Goal: Find specific page/section: Find specific page/section

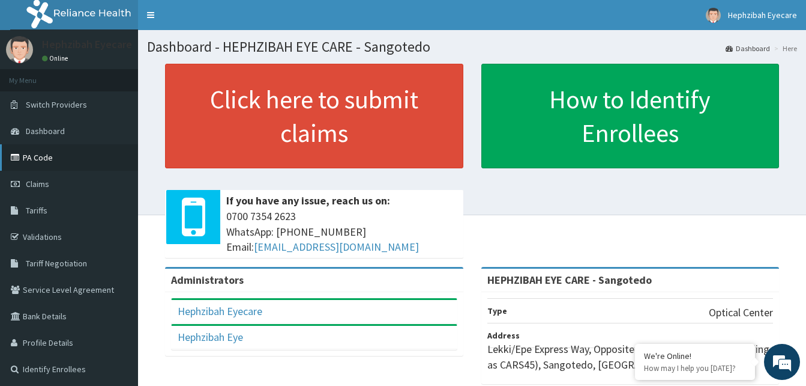
click at [62, 155] on link "PA Code" at bounding box center [69, 157] width 138 height 26
click at [40, 151] on link "PA Code" at bounding box center [69, 157] width 138 height 26
